Goal: Check status: Check status

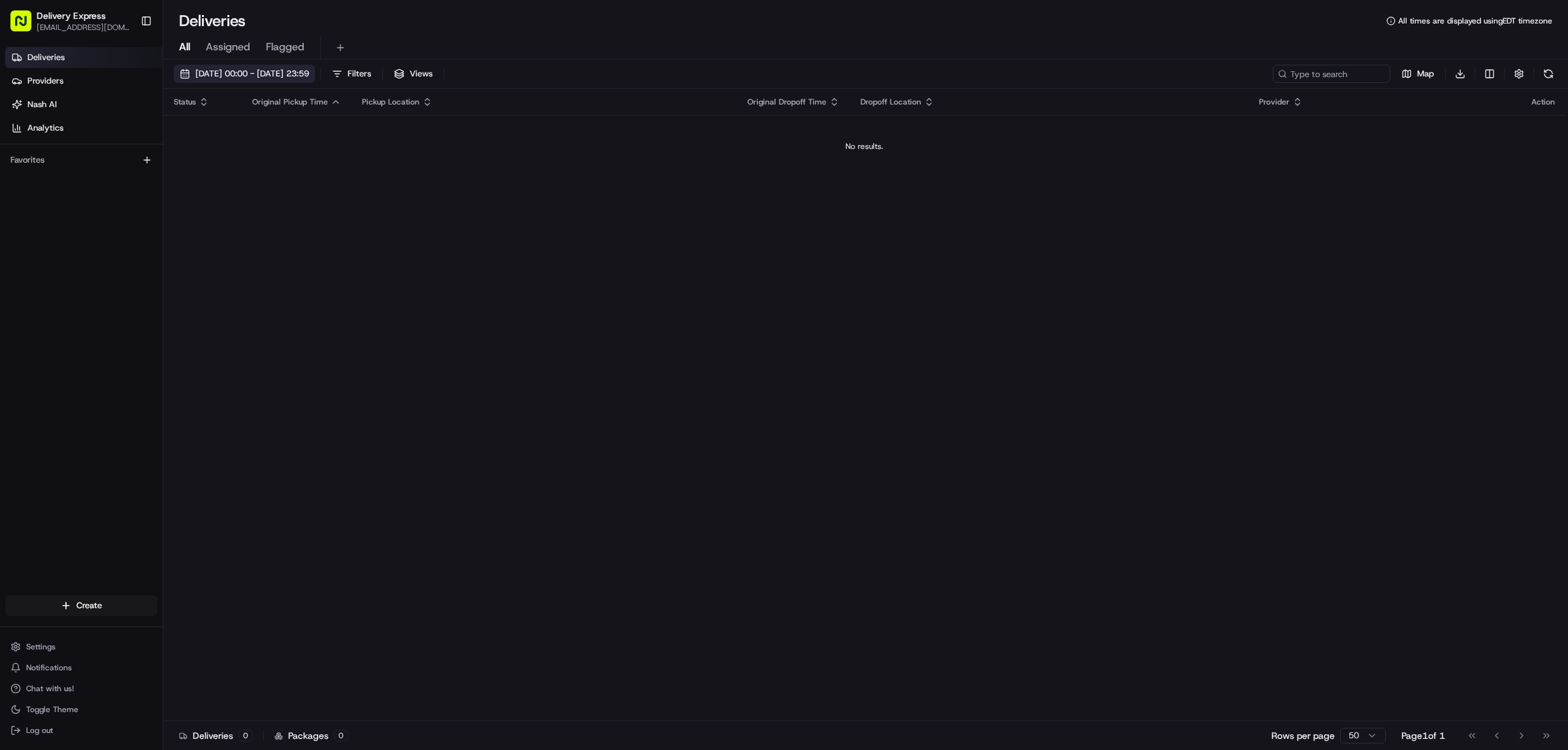
click at [184, 73] on button "[DATE] 00:00 - [DATE] 23:59" at bounding box center [244, 74] width 141 height 19
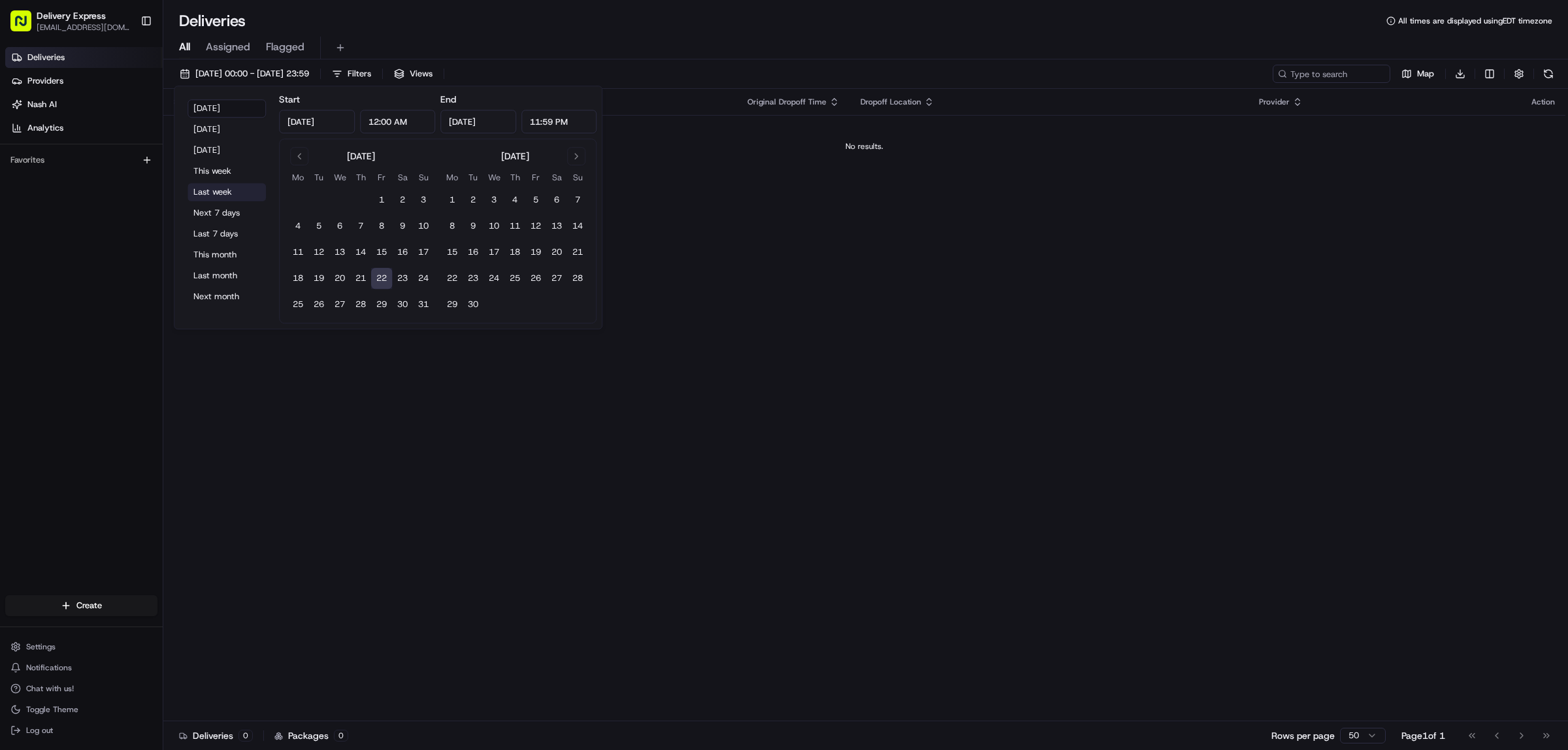
click at [209, 188] on button "Last week" at bounding box center [227, 192] width 79 height 19
type input "[DATE]"
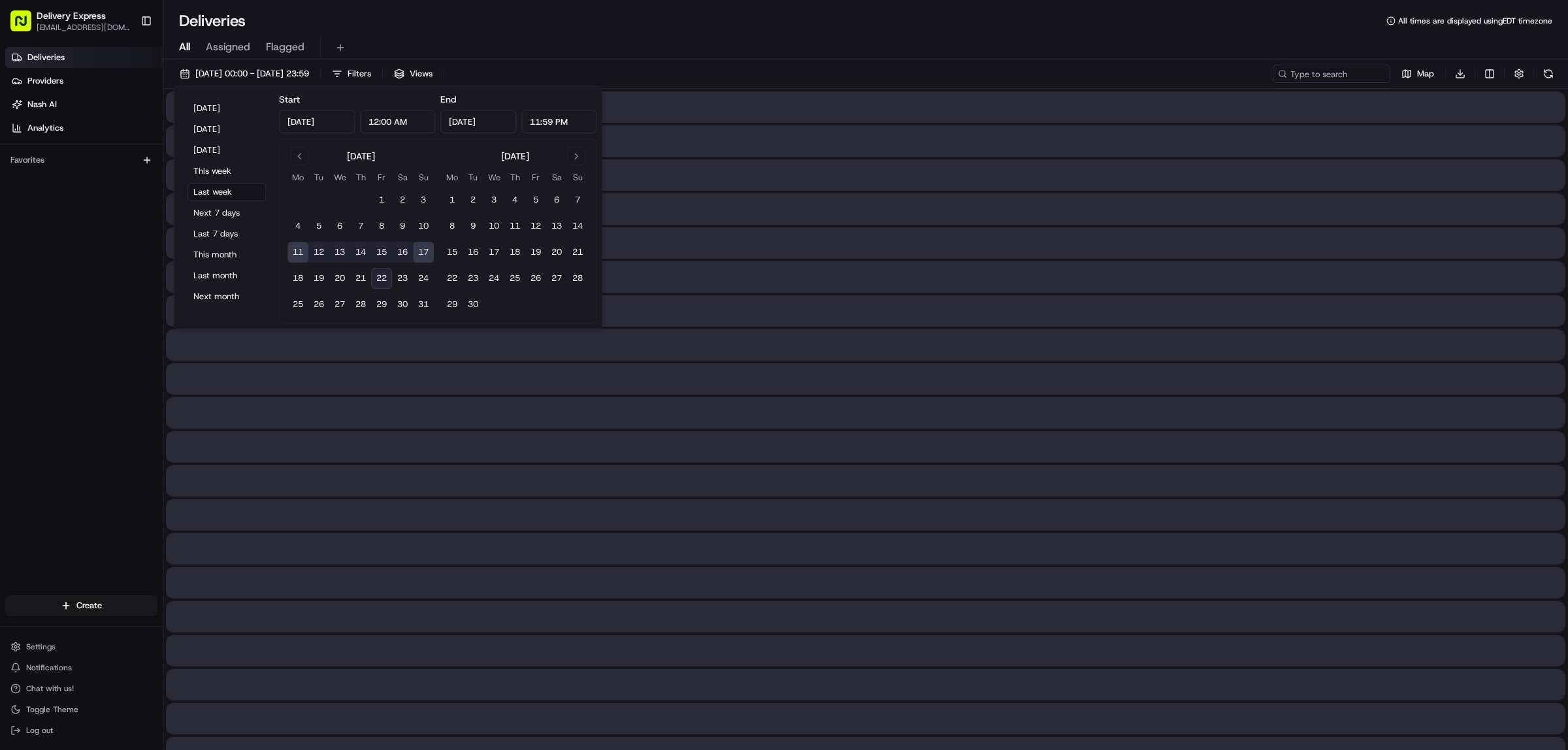
click at [786, 57] on div "All Assigned Flagged" at bounding box center [866, 48] width 1405 height 23
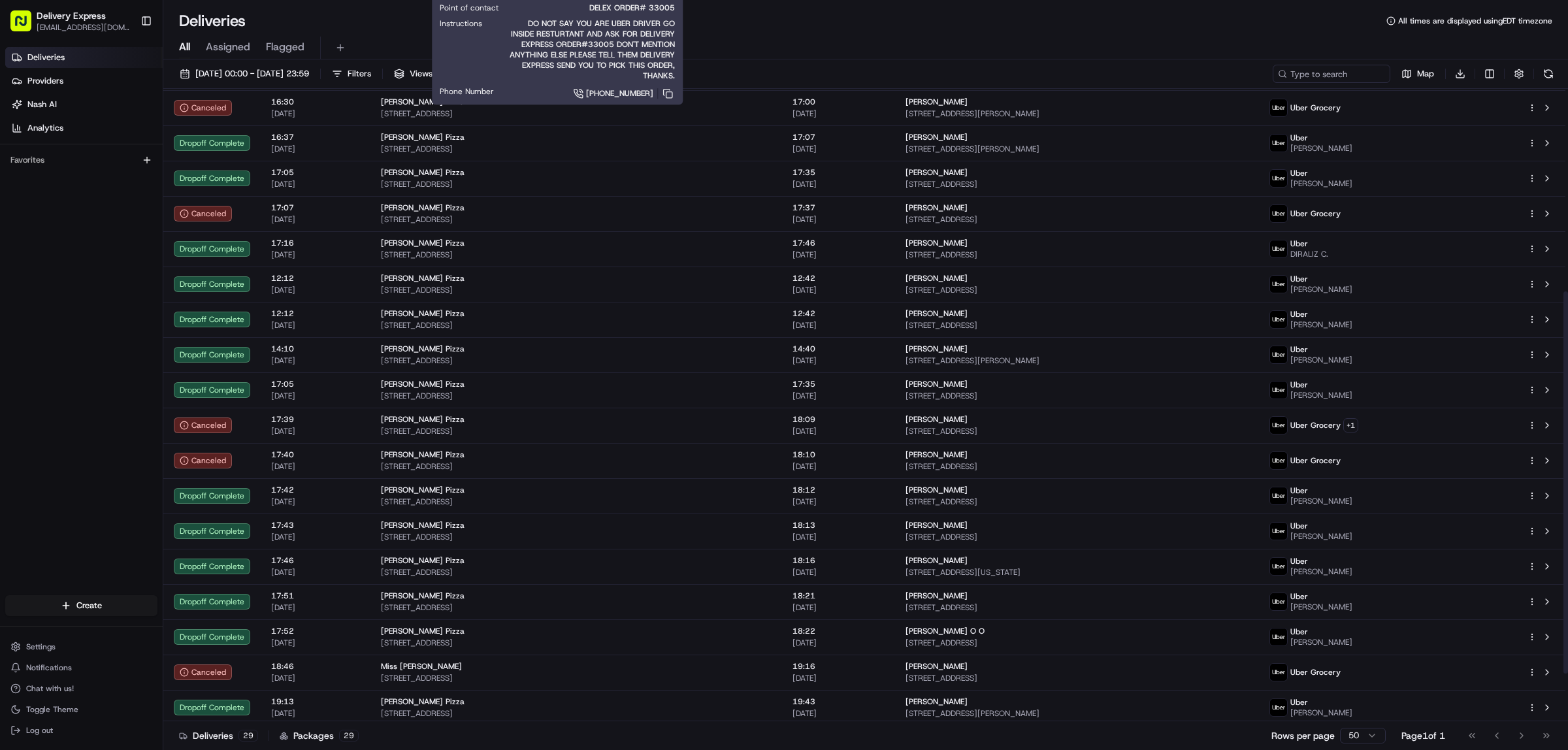
scroll to position [416, 0]
